Goal: Entertainment & Leisure: Consume media (video, audio)

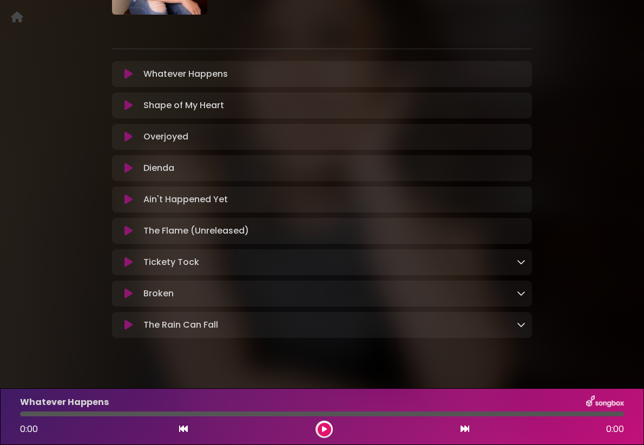
scroll to position [153, 0]
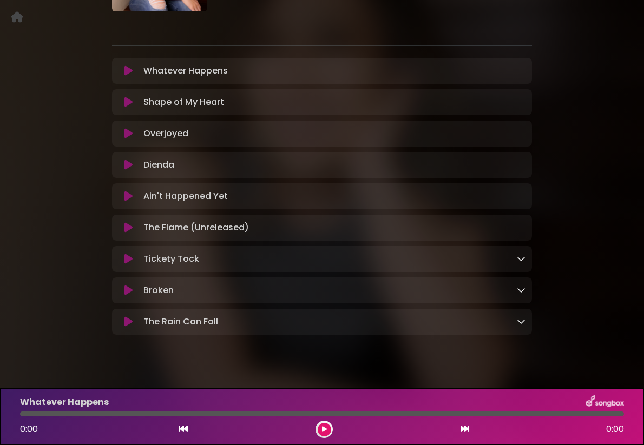
click at [129, 69] on icon at bounding box center [128, 70] width 8 height 11
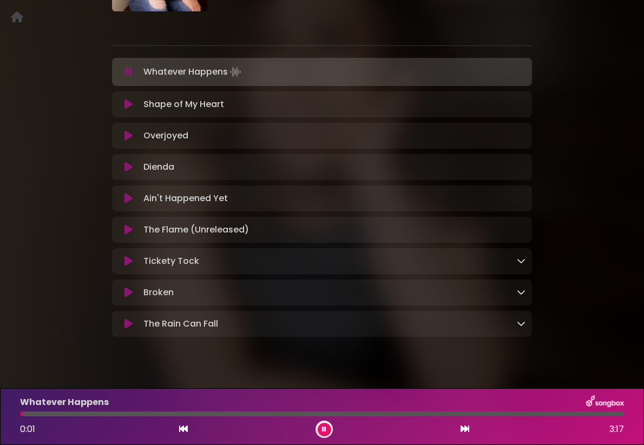
scroll to position [167, 0]
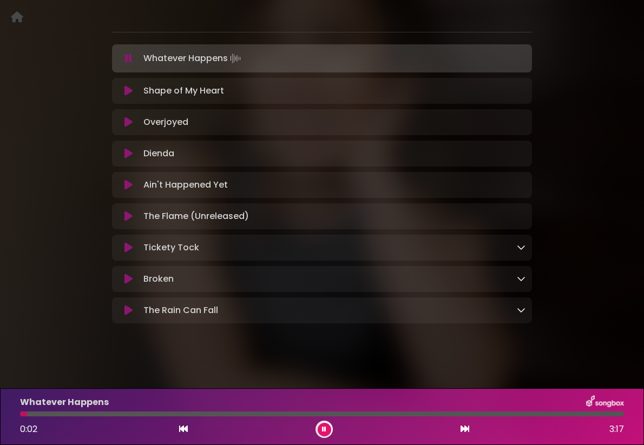
click at [272, 411] on div "Whatever Happens 0:02 3:17" at bounding box center [322, 417] width 617 height 43
drag, startPoint x: 278, startPoint y: 414, endPoint x: 268, endPoint y: 415, distance: 9.8
click at [276, 415] on div at bounding box center [322, 414] width 604 height 5
click at [390, 415] on div at bounding box center [322, 414] width 604 height 5
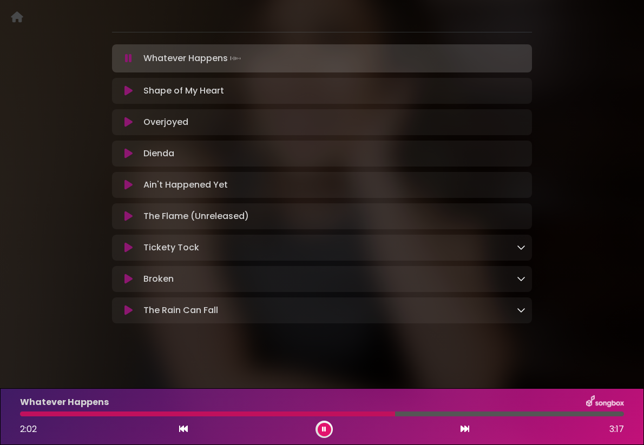
click at [482, 414] on div at bounding box center [322, 414] width 604 height 5
click at [323, 428] on icon at bounding box center [324, 430] width 4 height 6
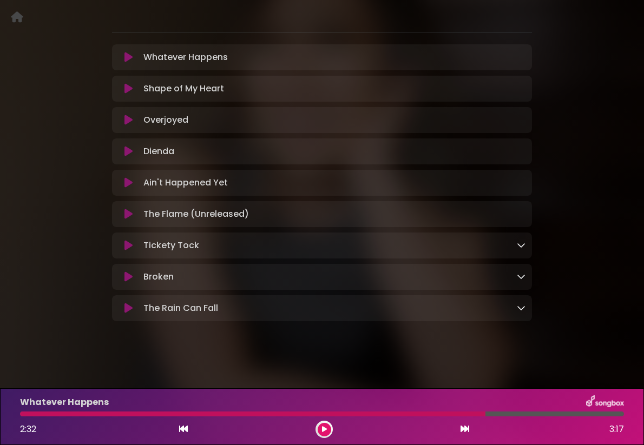
drag, startPoint x: 125, startPoint y: 89, endPoint x: 169, endPoint y: 158, distance: 82.3
click at [125, 89] on icon at bounding box center [128, 88] width 8 height 11
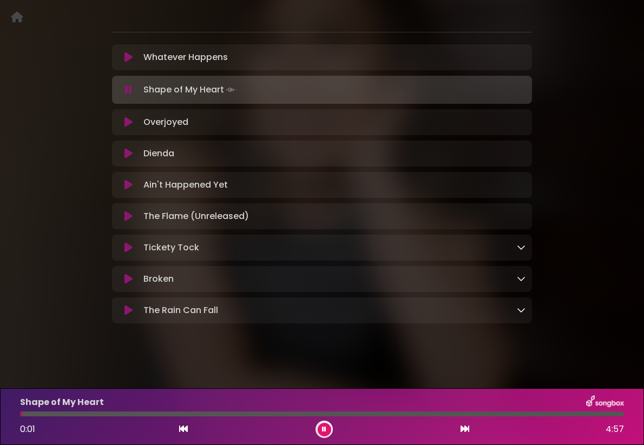
click at [306, 416] on div at bounding box center [322, 414] width 604 height 5
click at [398, 409] on div "Shape of My Heart" at bounding box center [322, 403] width 617 height 14
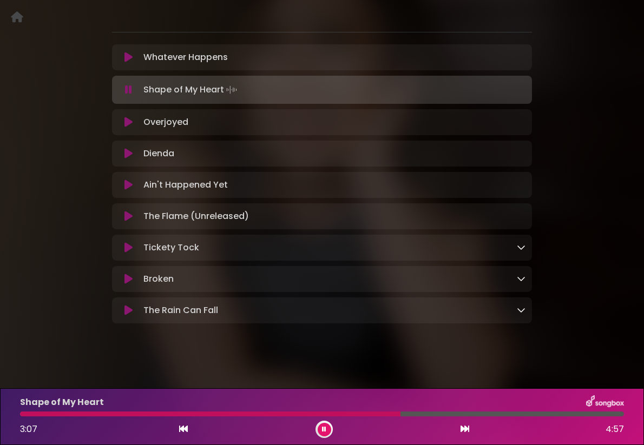
click at [401, 412] on div at bounding box center [322, 414] width 604 height 5
click at [452, 412] on div at bounding box center [322, 414] width 604 height 5
click at [320, 428] on button at bounding box center [325, 430] width 14 height 14
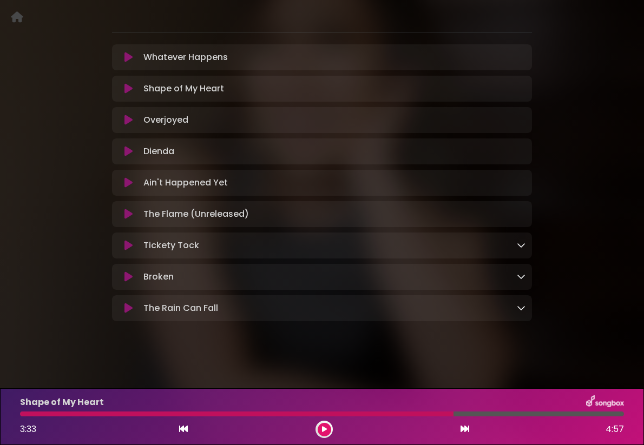
drag, startPoint x: 130, startPoint y: 119, endPoint x: 141, endPoint y: 134, distance: 18.6
click at [130, 120] on icon at bounding box center [128, 120] width 8 height 11
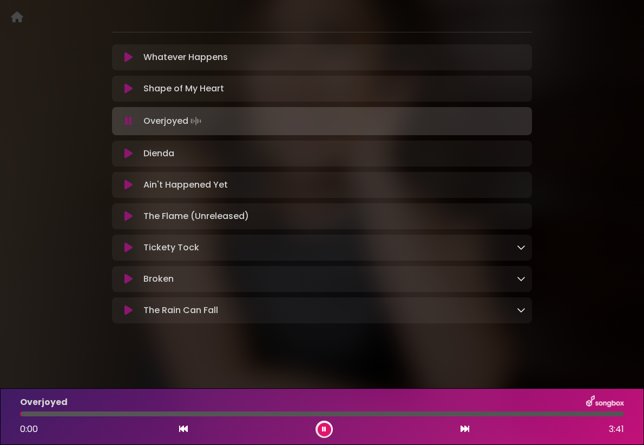
click at [276, 416] on div at bounding box center [322, 414] width 604 height 5
click at [377, 414] on div at bounding box center [322, 414] width 604 height 5
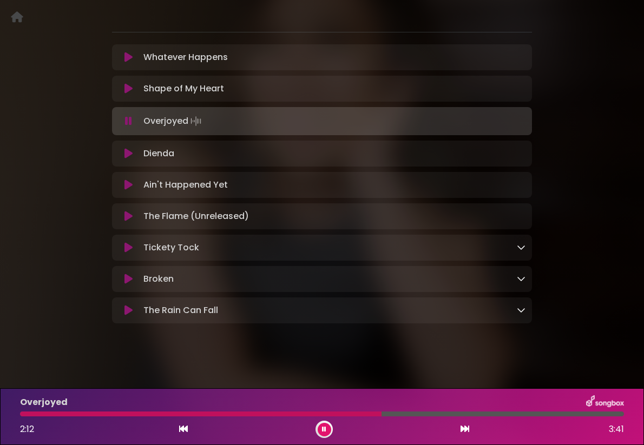
click at [455, 417] on div "Overjoyed 2:12 3:41" at bounding box center [322, 417] width 617 height 43
drag, startPoint x: 432, startPoint y: 413, endPoint x: 421, endPoint y: 415, distance: 11.0
click at [432, 413] on div at bounding box center [322, 414] width 604 height 5
click at [319, 431] on button at bounding box center [325, 430] width 14 height 14
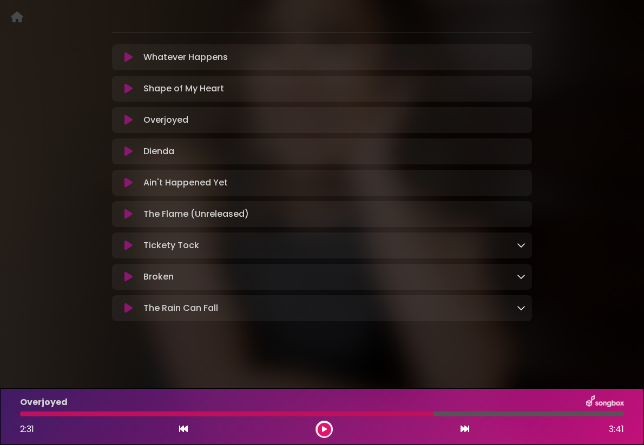
click at [132, 150] on icon at bounding box center [128, 151] width 8 height 11
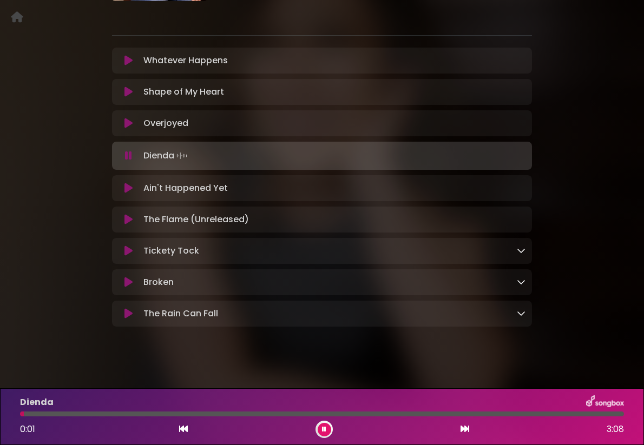
click at [327, 415] on div at bounding box center [322, 414] width 604 height 5
drag, startPoint x: 397, startPoint y: 414, endPoint x: 416, endPoint y: 414, distance: 19.5
click at [397, 414] on div at bounding box center [322, 414] width 604 height 5
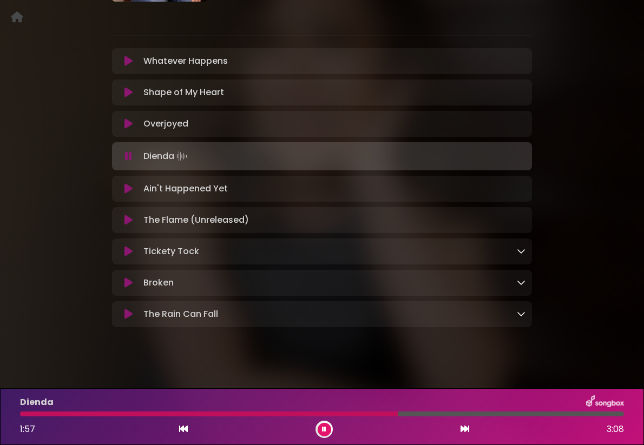
scroll to position [162, 0]
click at [514, 414] on div at bounding box center [322, 414] width 604 height 5
click at [327, 430] on button at bounding box center [325, 430] width 14 height 14
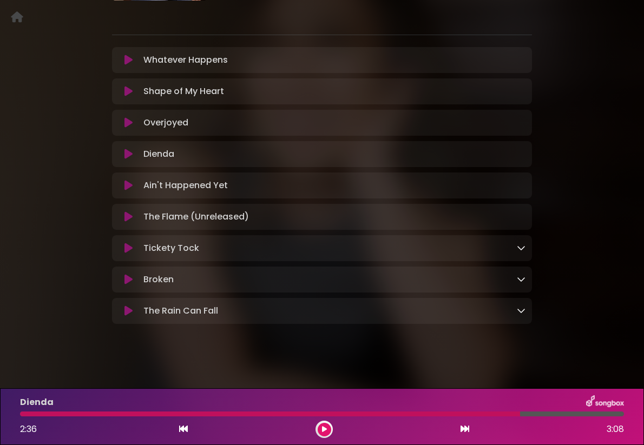
click at [129, 184] on icon at bounding box center [128, 185] width 8 height 11
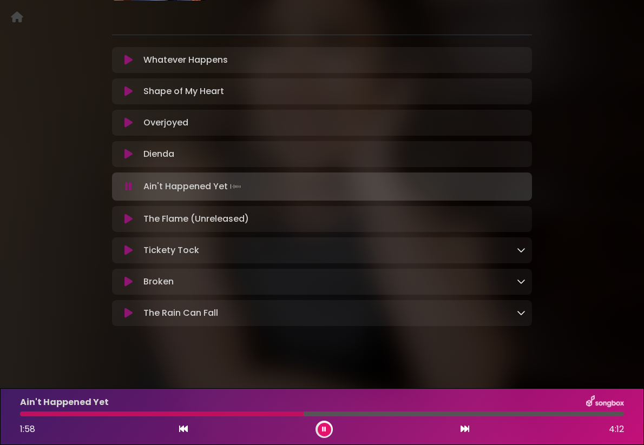
drag, startPoint x: 304, startPoint y: 412, endPoint x: 316, endPoint y: 412, distance: 11.9
click at [305, 412] on div at bounding box center [322, 414] width 604 height 5
click at [391, 415] on div at bounding box center [322, 414] width 604 height 5
click at [482, 414] on div at bounding box center [322, 414] width 604 height 5
click at [324, 429] on icon at bounding box center [324, 430] width 4 height 6
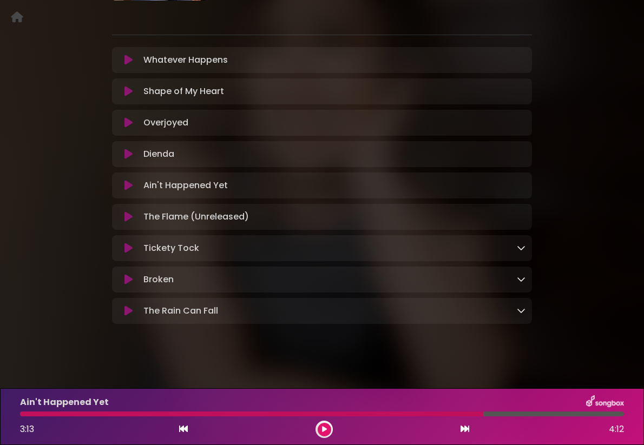
click at [129, 217] on icon at bounding box center [128, 217] width 8 height 11
click at [128, 214] on icon at bounding box center [128, 217] width 8 height 11
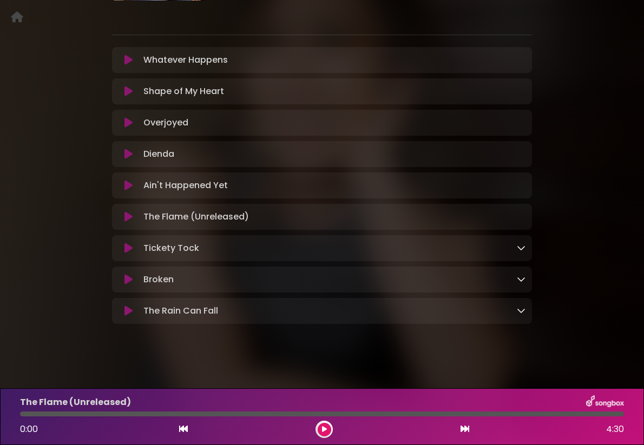
click at [321, 428] on button at bounding box center [325, 430] width 14 height 14
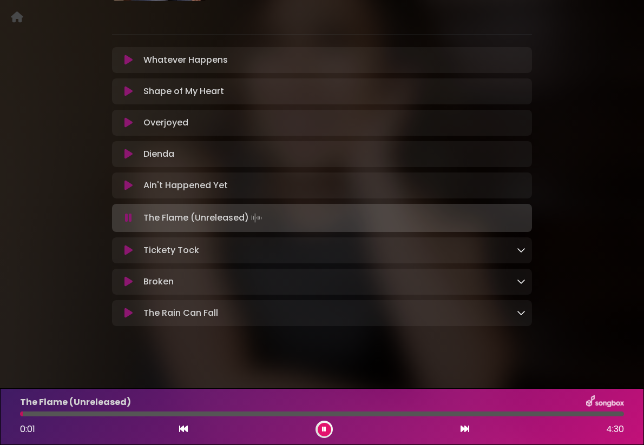
click at [292, 415] on div at bounding box center [322, 414] width 604 height 5
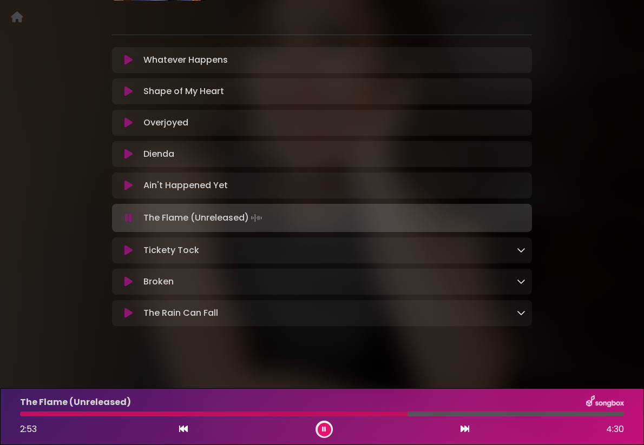
click at [408, 414] on div at bounding box center [322, 414] width 604 height 5
click at [321, 428] on button at bounding box center [325, 430] width 14 height 14
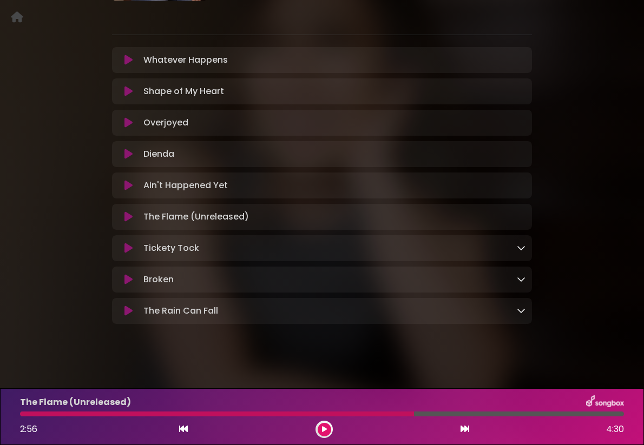
click at [126, 248] on icon at bounding box center [128, 248] width 8 height 11
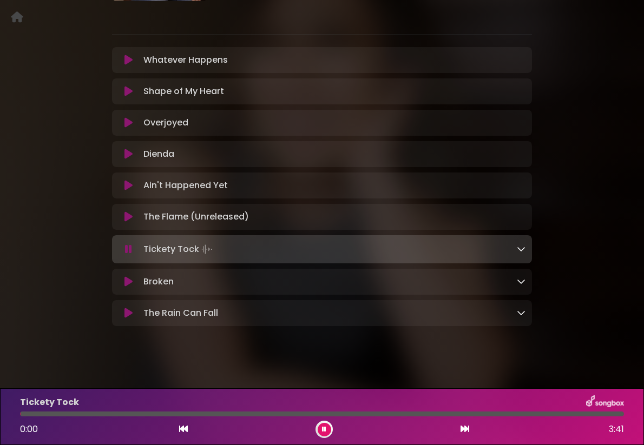
click at [126, 248] on icon at bounding box center [128, 249] width 7 height 11
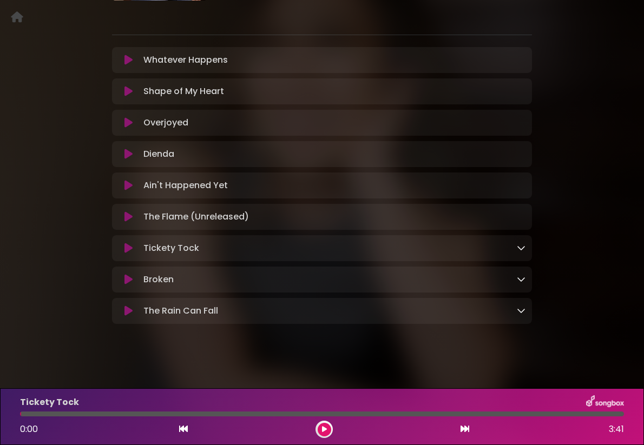
click at [126, 248] on icon at bounding box center [128, 248] width 8 height 11
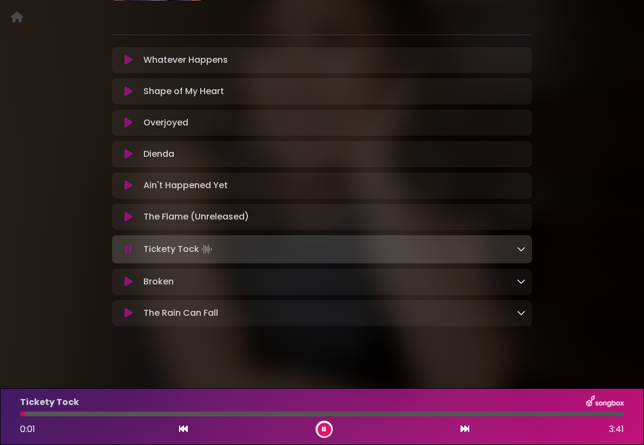
click at [522, 252] on icon at bounding box center [521, 249] width 9 height 9
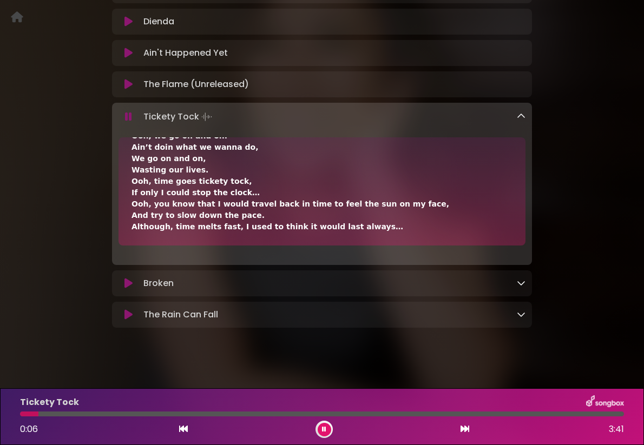
scroll to position [297, 0]
click at [312, 415] on div at bounding box center [322, 414] width 604 height 5
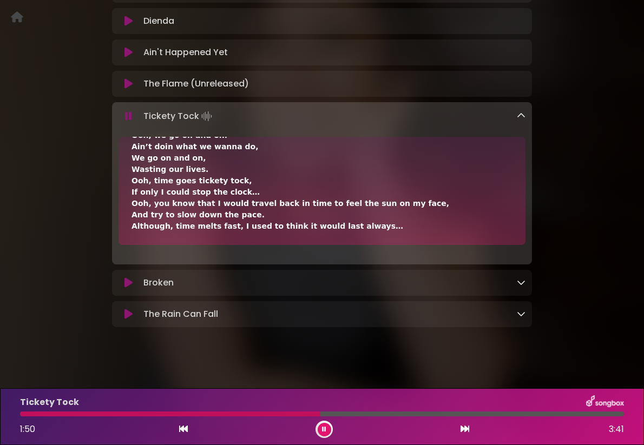
click at [323, 429] on icon at bounding box center [324, 430] width 4 height 6
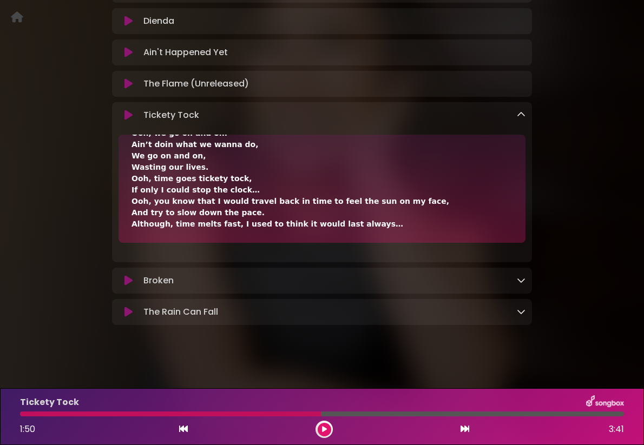
click at [129, 280] on icon at bounding box center [128, 280] width 8 height 11
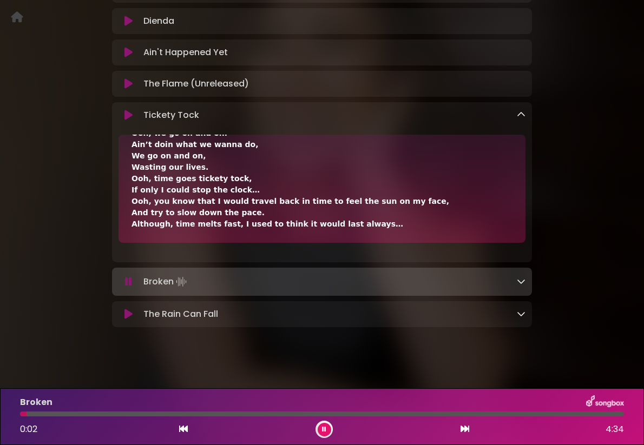
click at [281, 415] on div at bounding box center [322, 414] width 604 height 5
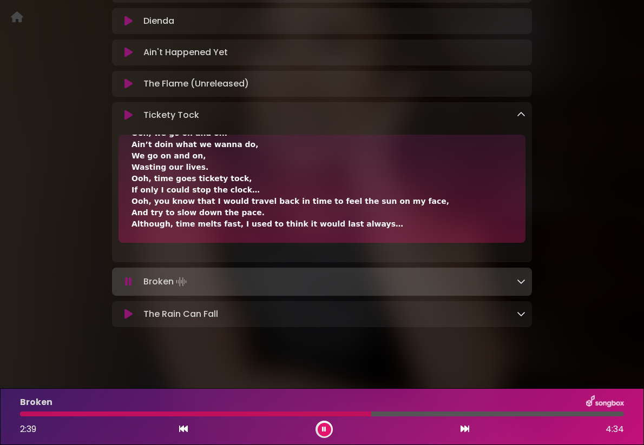
click at [371, 415] on div at bounding box center [322, 414] width 604 height 5
click at [129, 313] on icon at bounding box center [128, 314] width 8 height 11
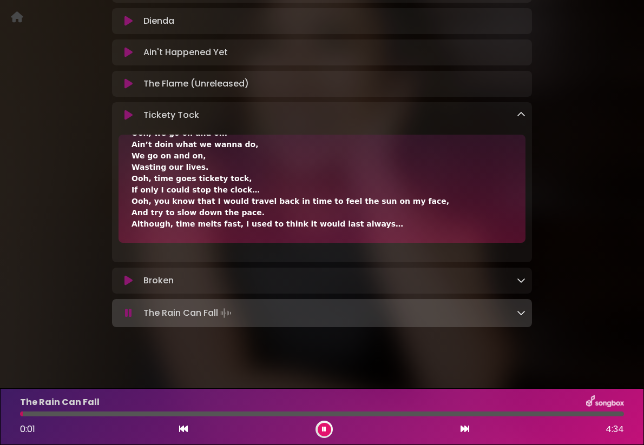
click at [346, 413] on div at bounding box center [322, 414] width 604 height 5
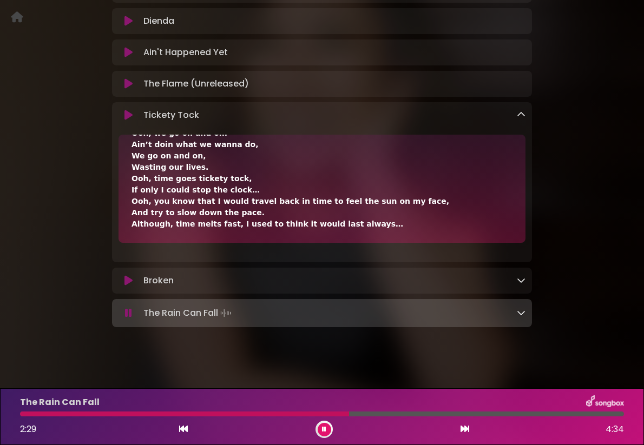
click at [427, 416] on div at bounding box center [322, 414] width 604 height 5
click at [322, 428] on icon at bounding box center [324, 430] width 4 height 6
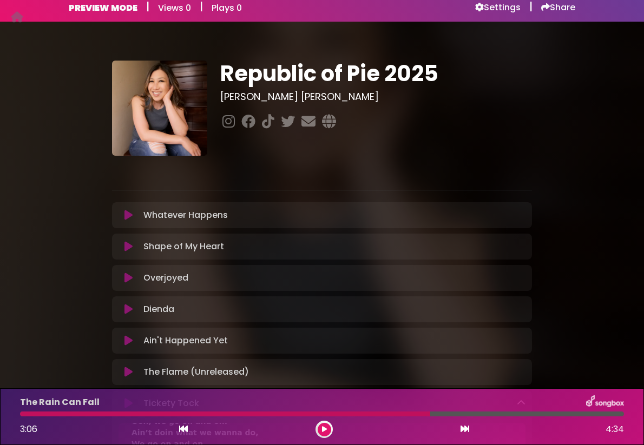
scroll to position [0, 0]
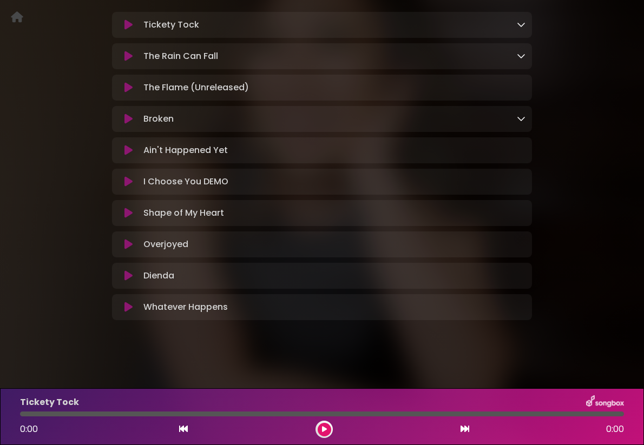
scroll to position [200, 0]
